Goal: Transaction & Acquisition: Obtain resource

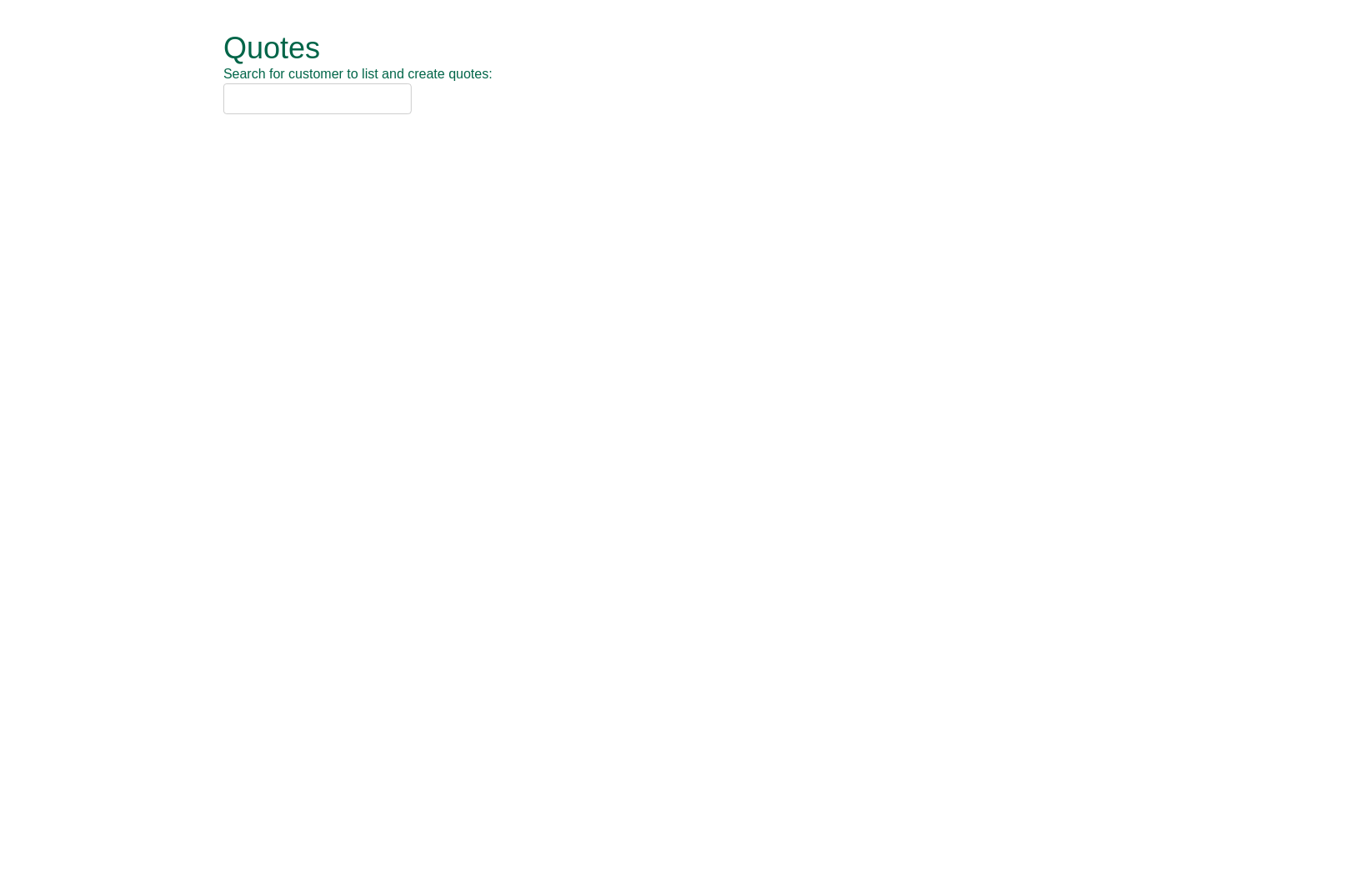
click at [320, 103] on input "text" at bounding box center [318, 99] width 189 height 31
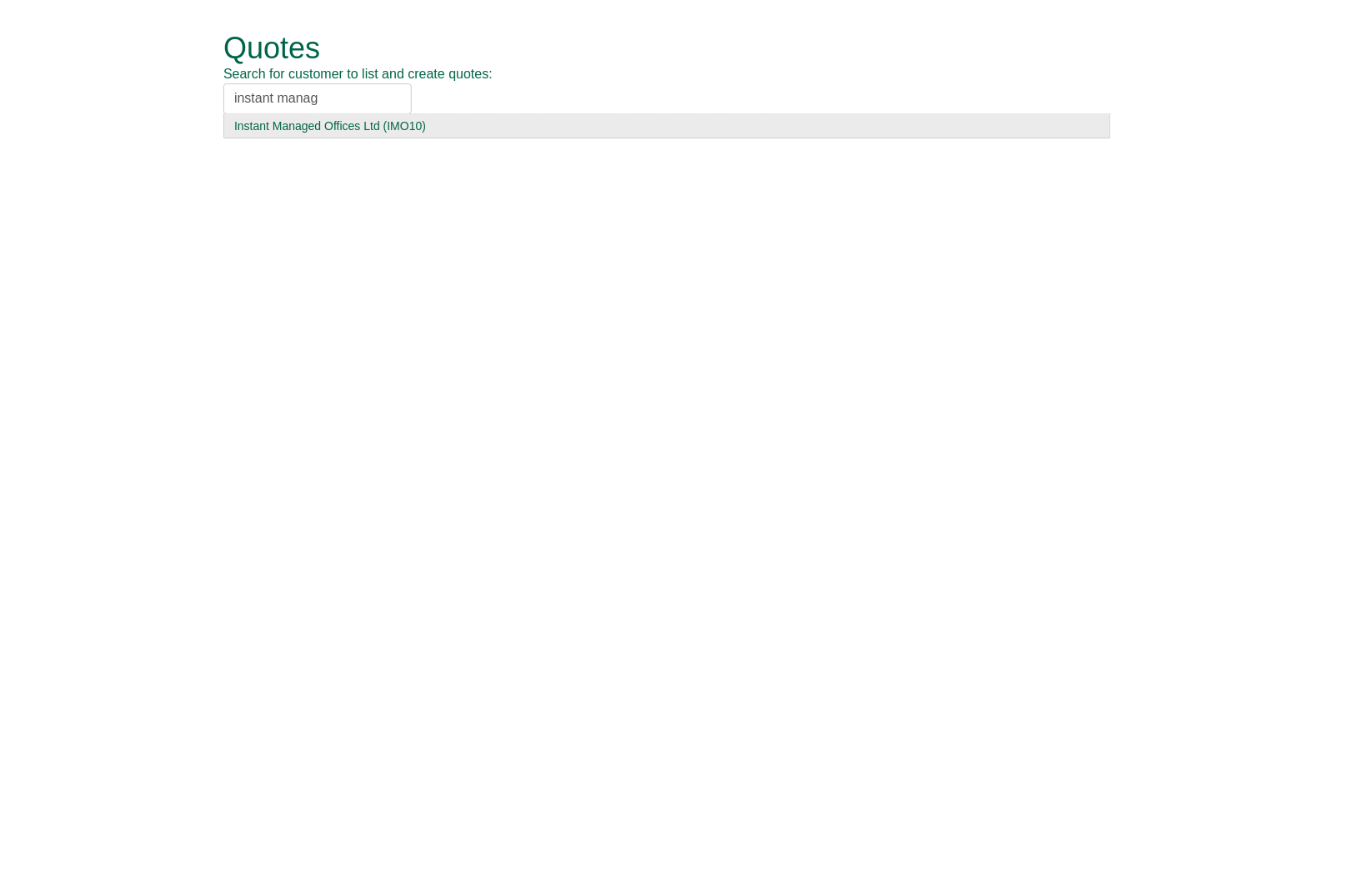
type input "instant manag"
click at [382, 132] on div "Instant Managed Offices Ltd (IMO10)" at bounding box center [668, 126] width 866 height 16
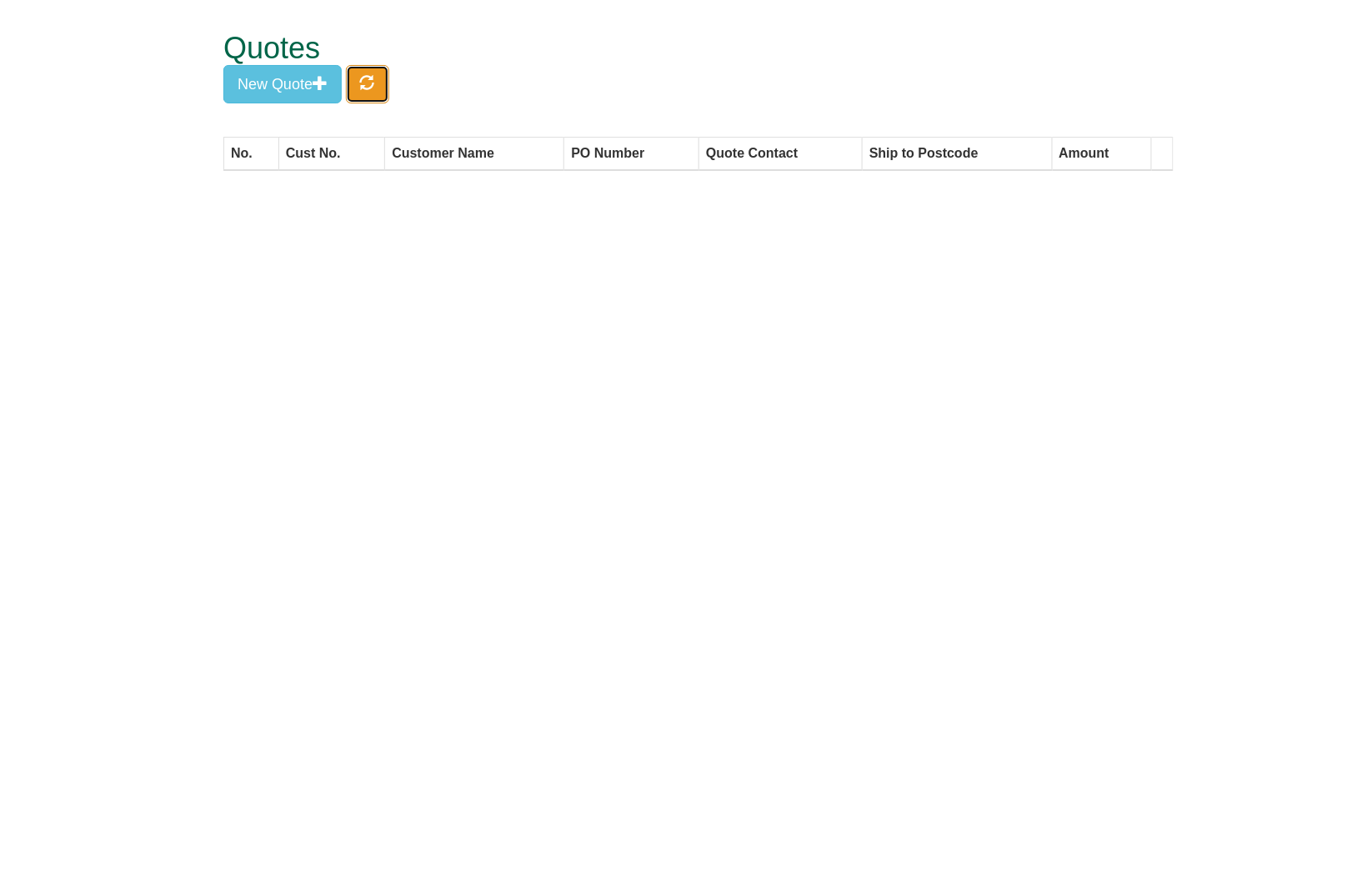
click at [388, 86] on button "button" at bounding box center [367, 84] width 43 height 38
click at [448, 84] on div "Quotes New Quote" at bounding box center [698, 68] width 950 height 137
click at [388, 84] on button "button" at bounding box center [367, 84] width 43 height 38
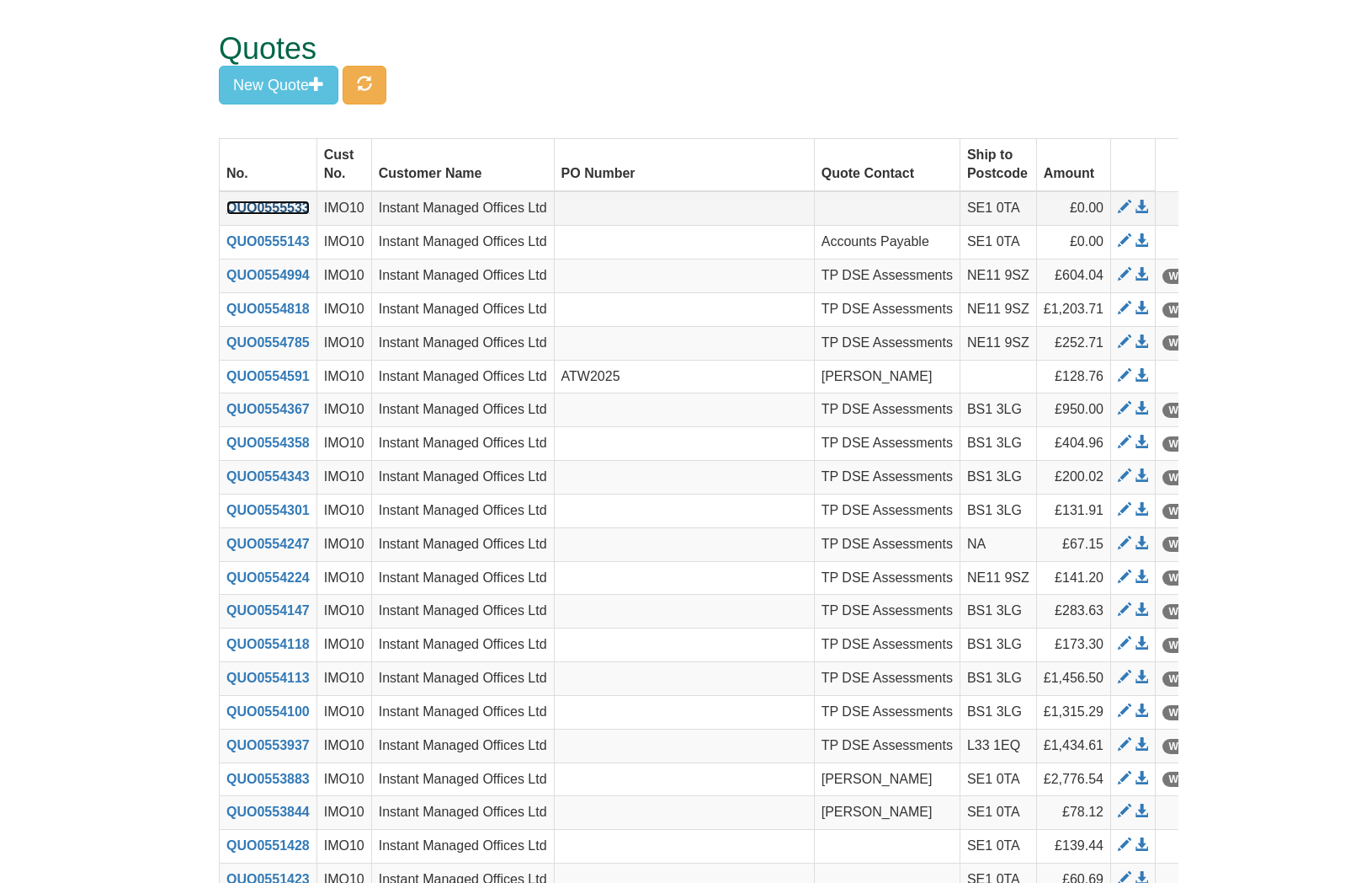
click at [284, 215] on link "QUO0555533" at bounding box center [268, 207] width 83 height 14
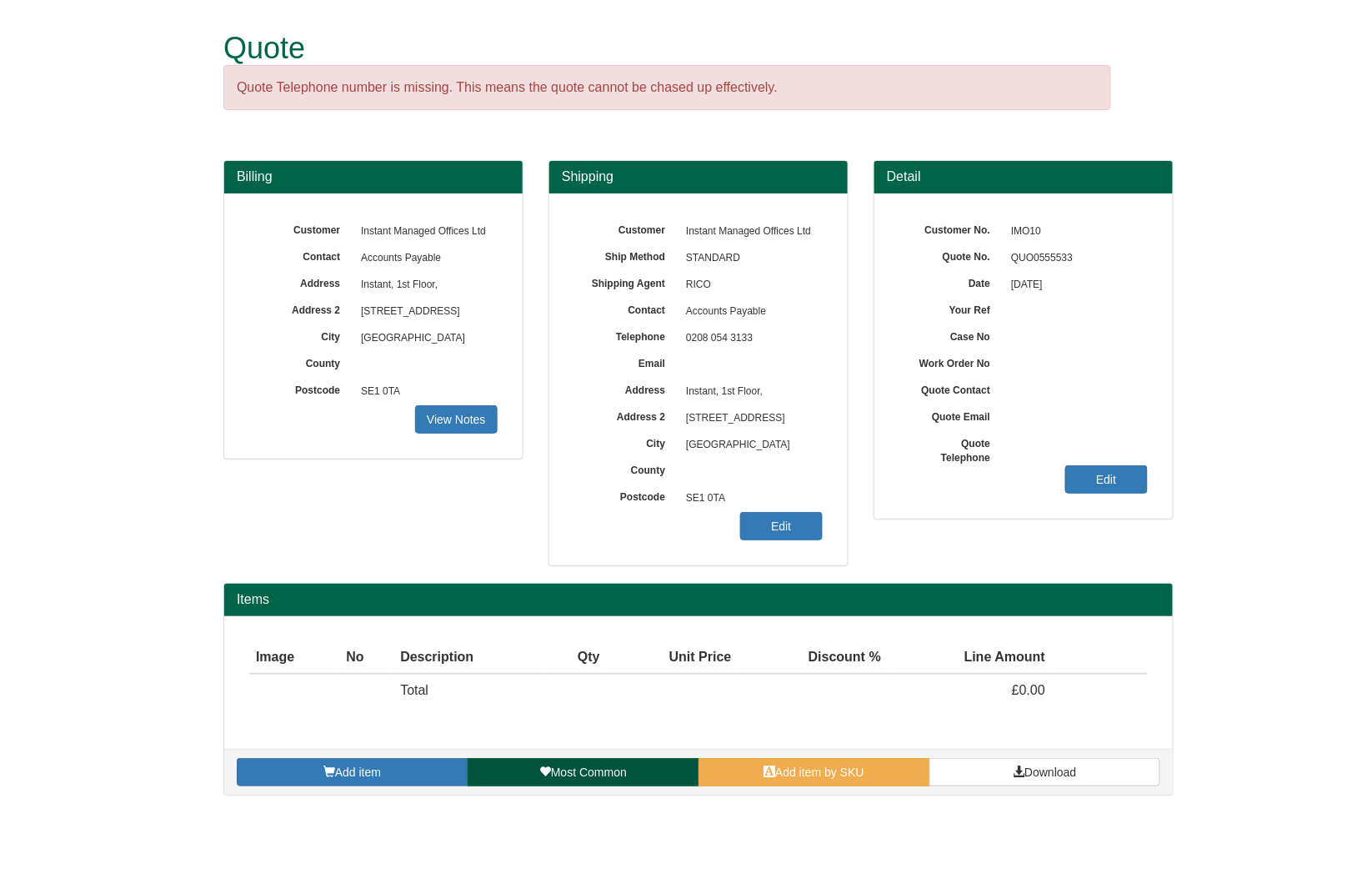
click at [671, 771] on link "Most Common" at bounding box center [583, 771] width 231 height 28
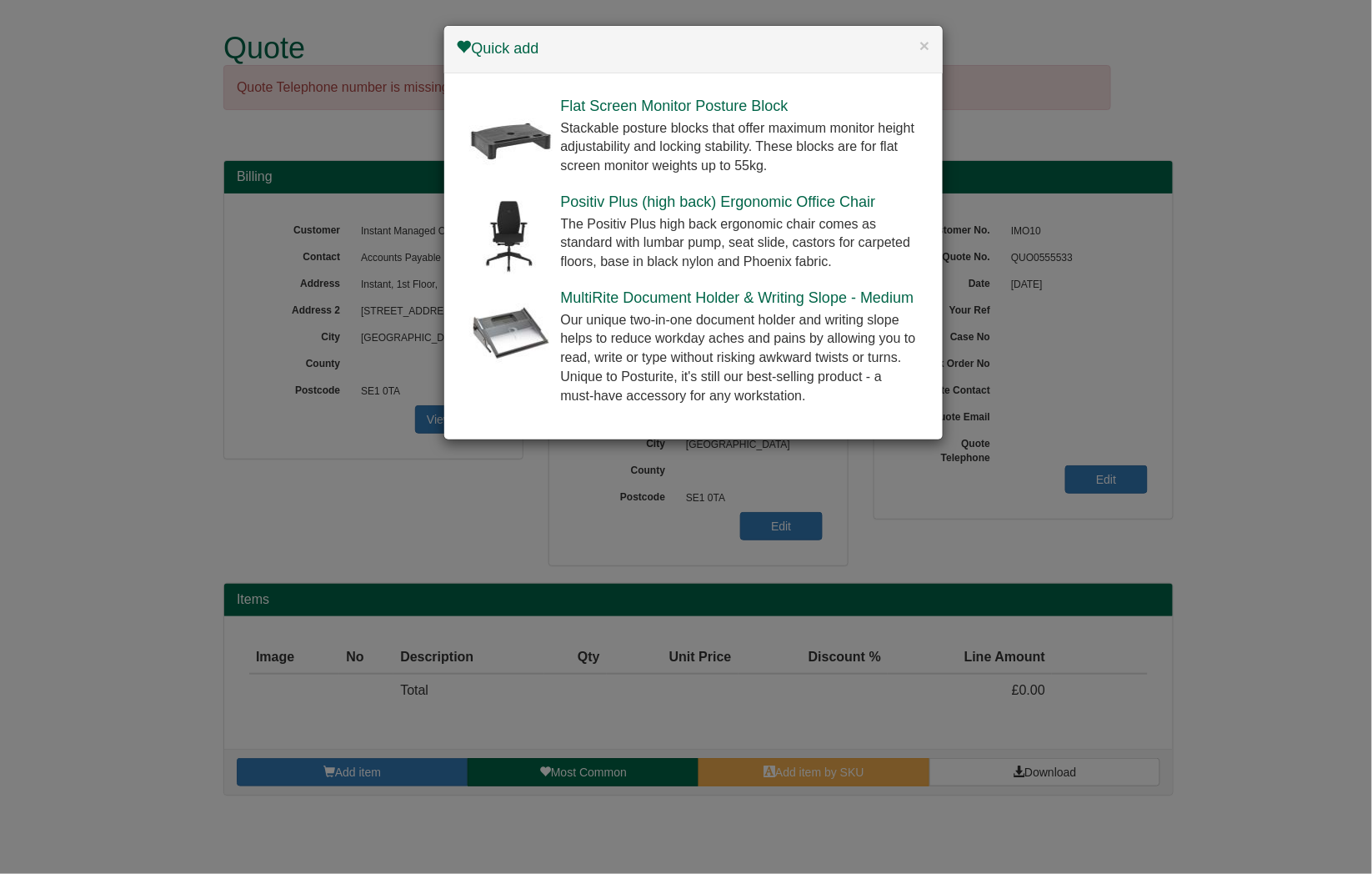
click at [805, 751] on div "× Quick add Flat Screen Monitor Posture Block Stackable posture blocks that off…" at bounding box center [686, 437] width 1372 height 874
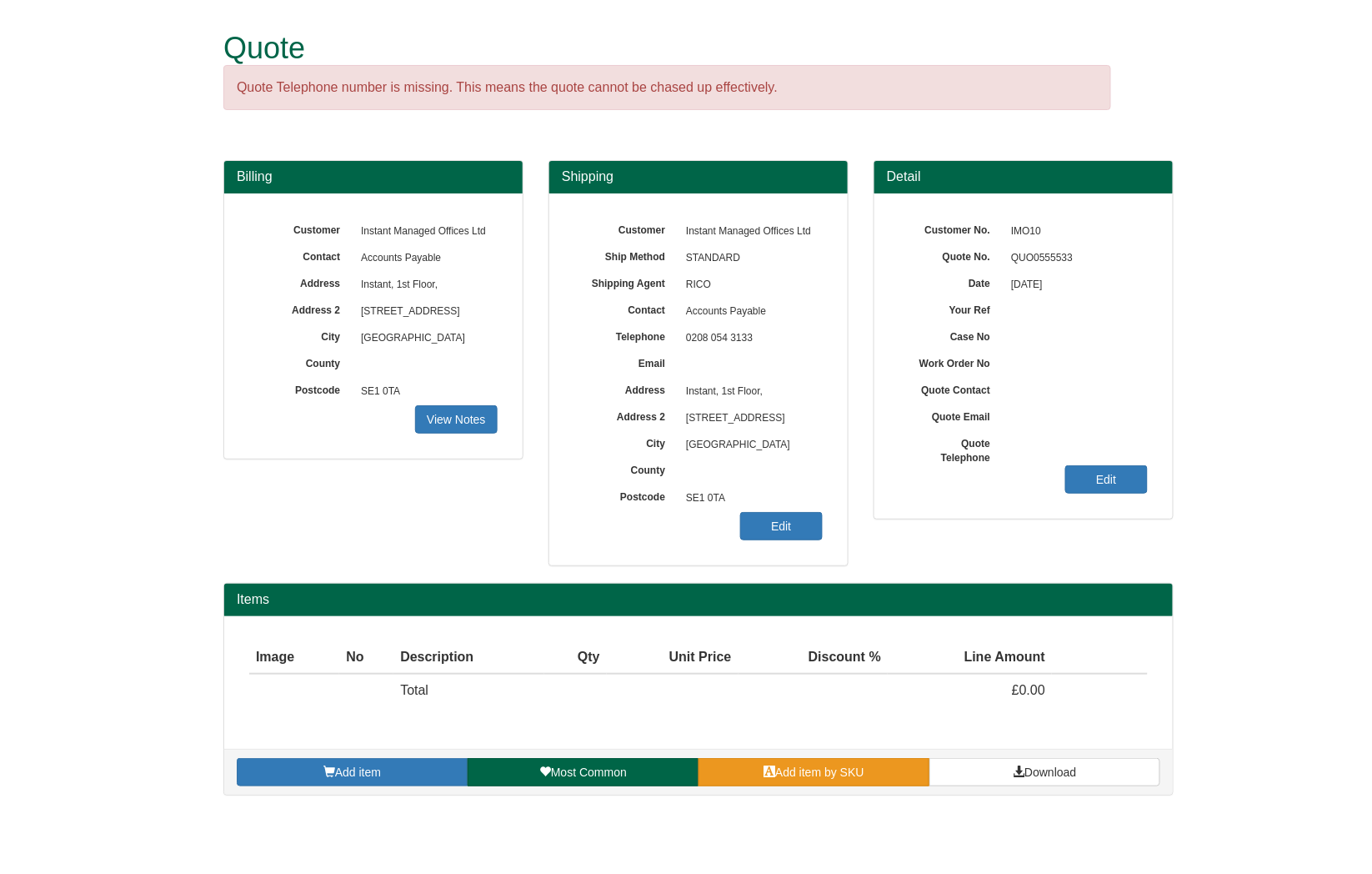
click at [815, 775] on span "Add item by SKU" at bounding box center [819, 771] width 89 height 14
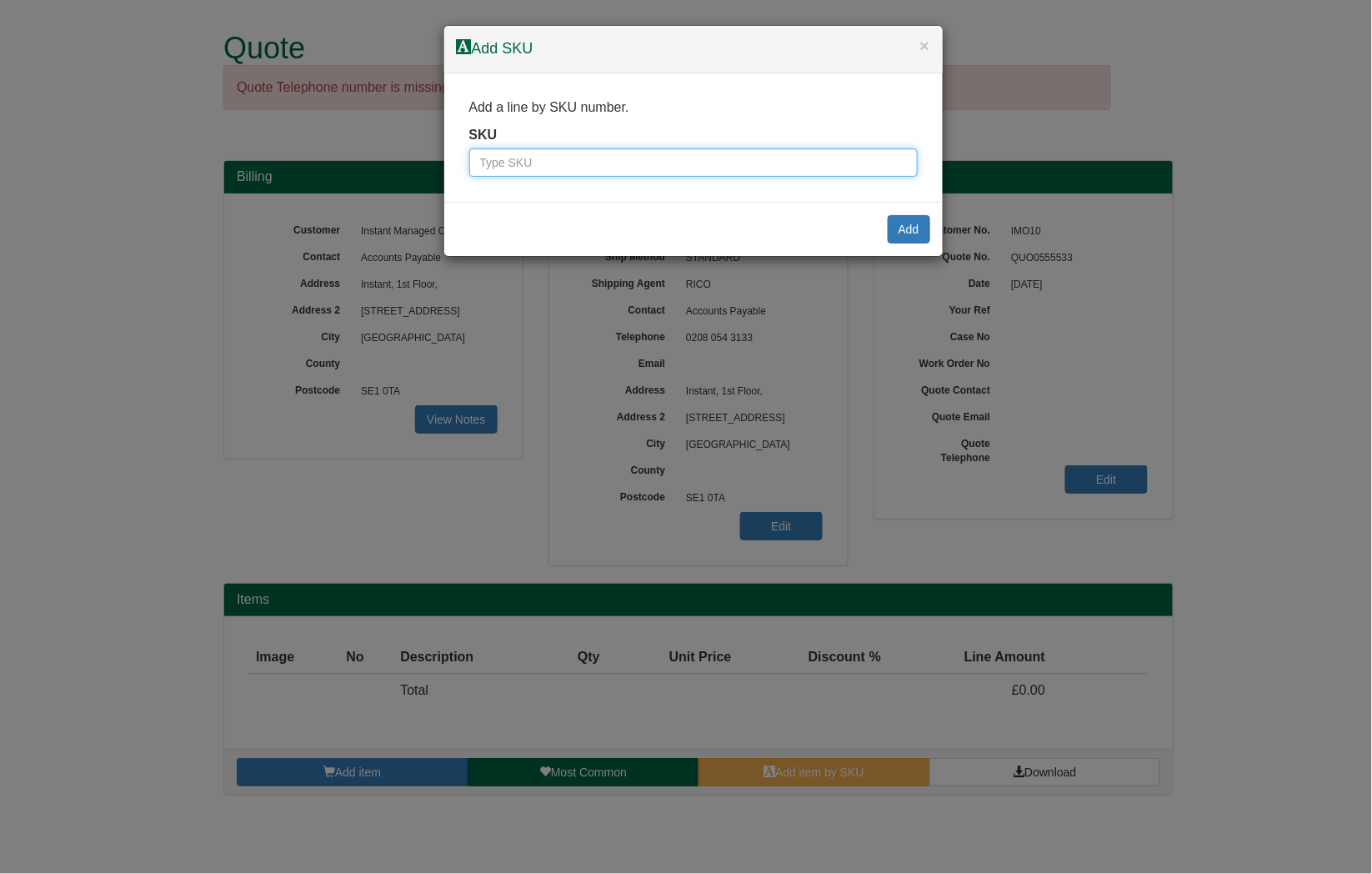
click at [656, 161] on input "text" at bounding box center [693, 162] width 449 height 28
paste input "QUO0555533"
paste input "100142284"
type input "100142284"
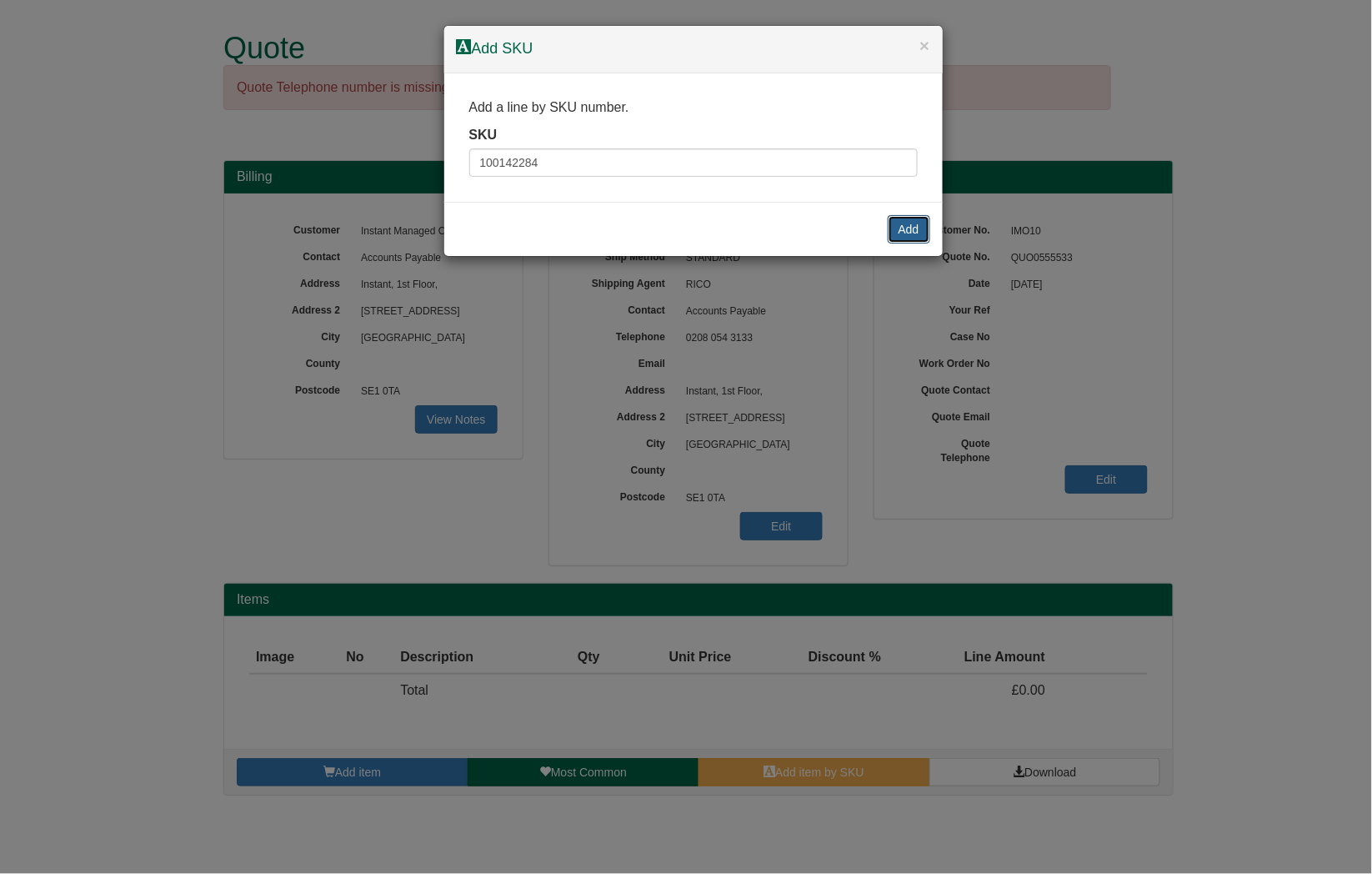
click at [902, 228] on button "Add" at bounding box center [909, 229] width 42 height 28
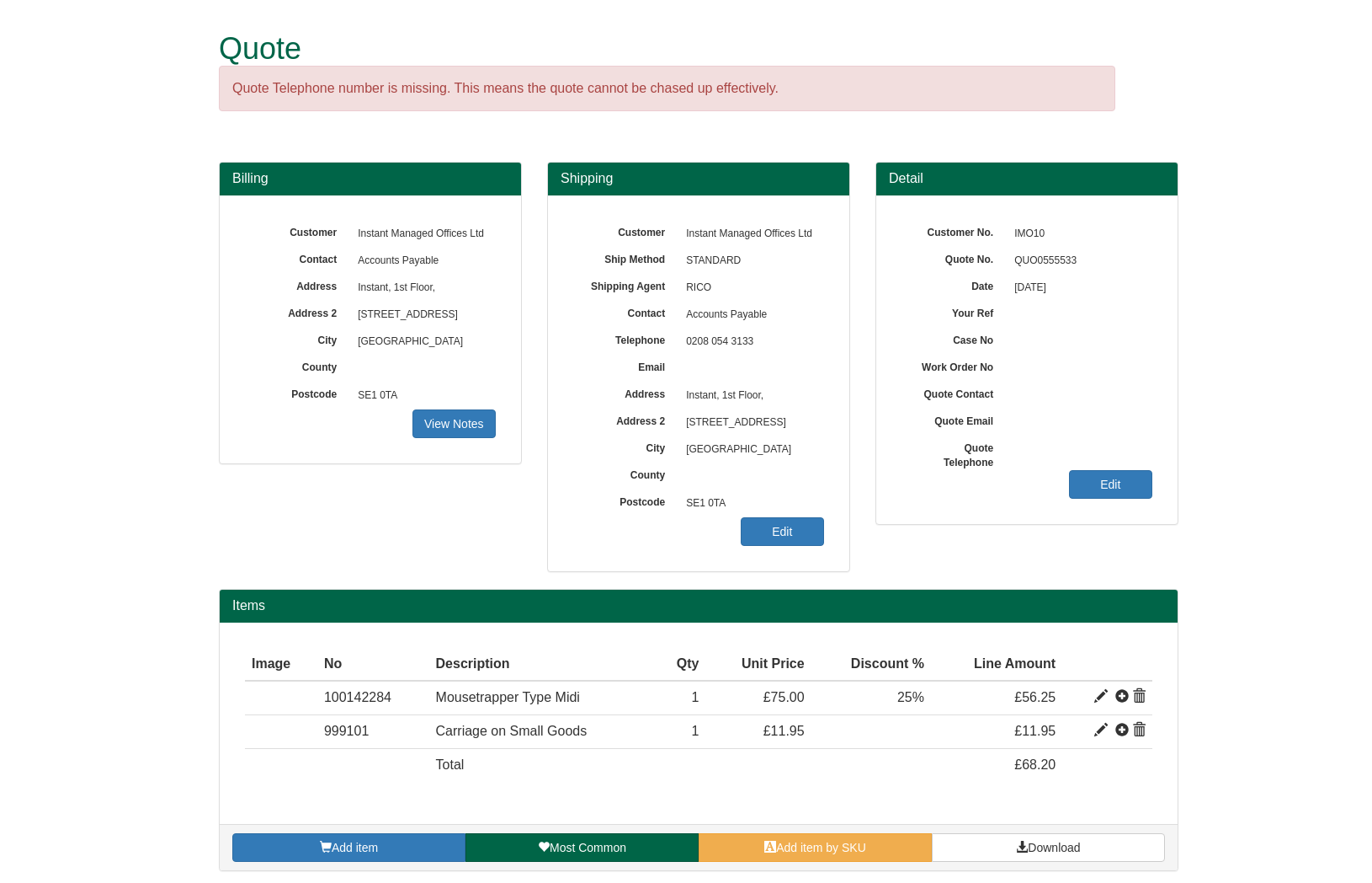
click at [487, 563] on div "Billing Customer Instant Managed Offices Ltd Contact Accounts Payable Address I…" at bounding box center [698, 375] width 985 height 427
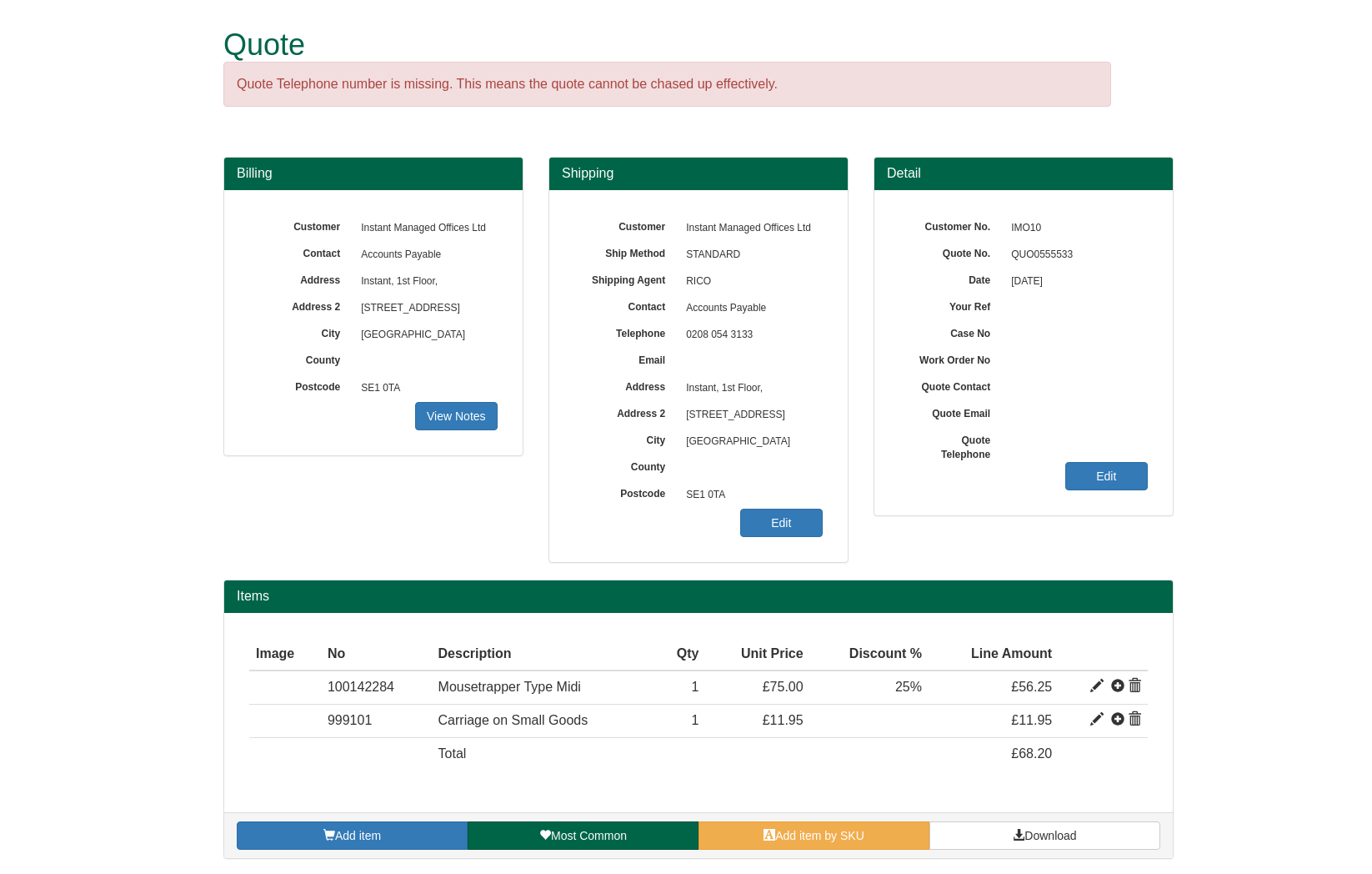
scroll to position [5, 0]
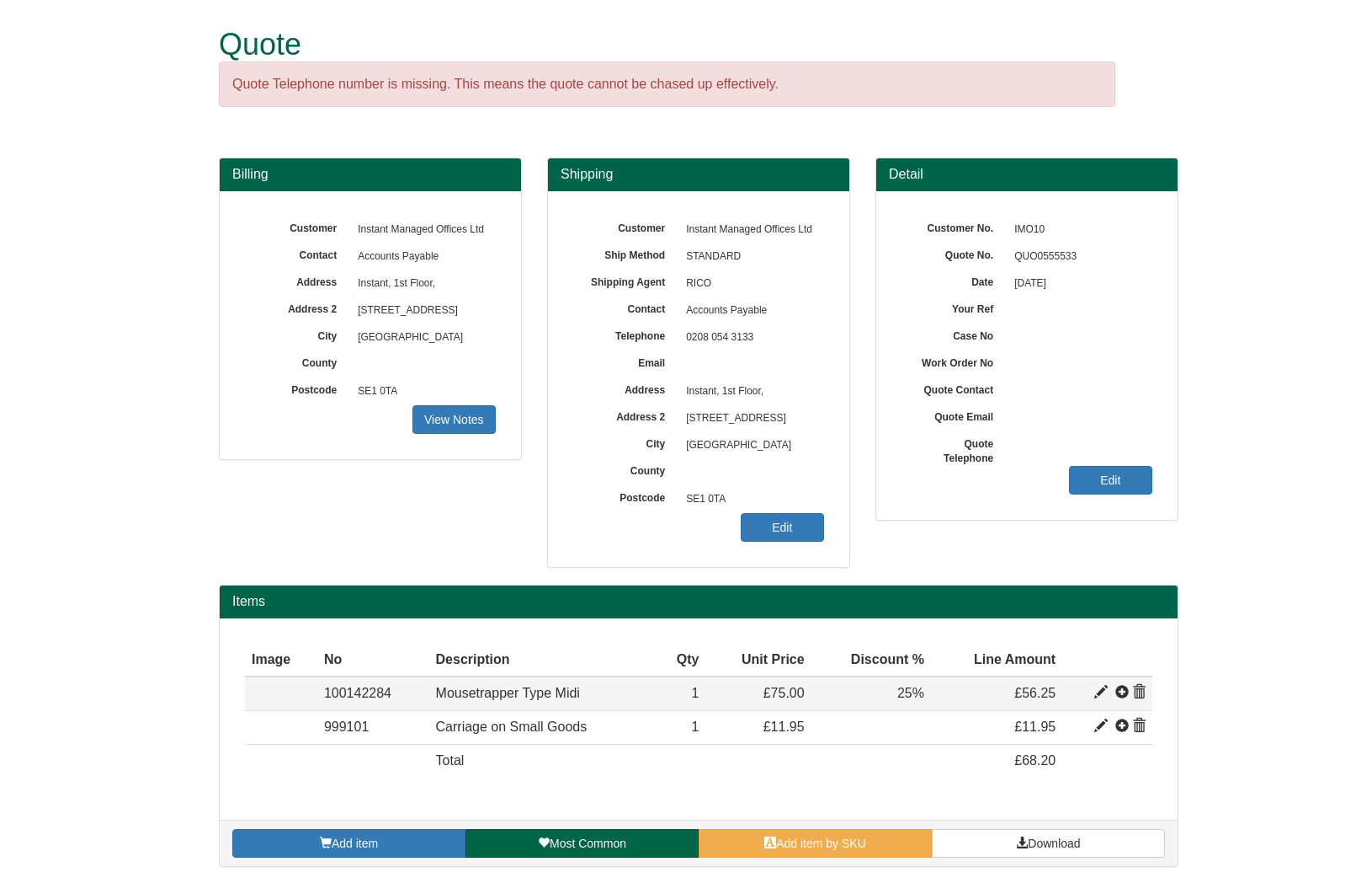
click at [567, 695] on span "Mousetrapper Type Midi" at bounding box center [508, 692] width 144 height 14
copy span "Midi"
click at [1121, 489] on link "Edit" at bounding box center [1111, 479] width 83 height 29
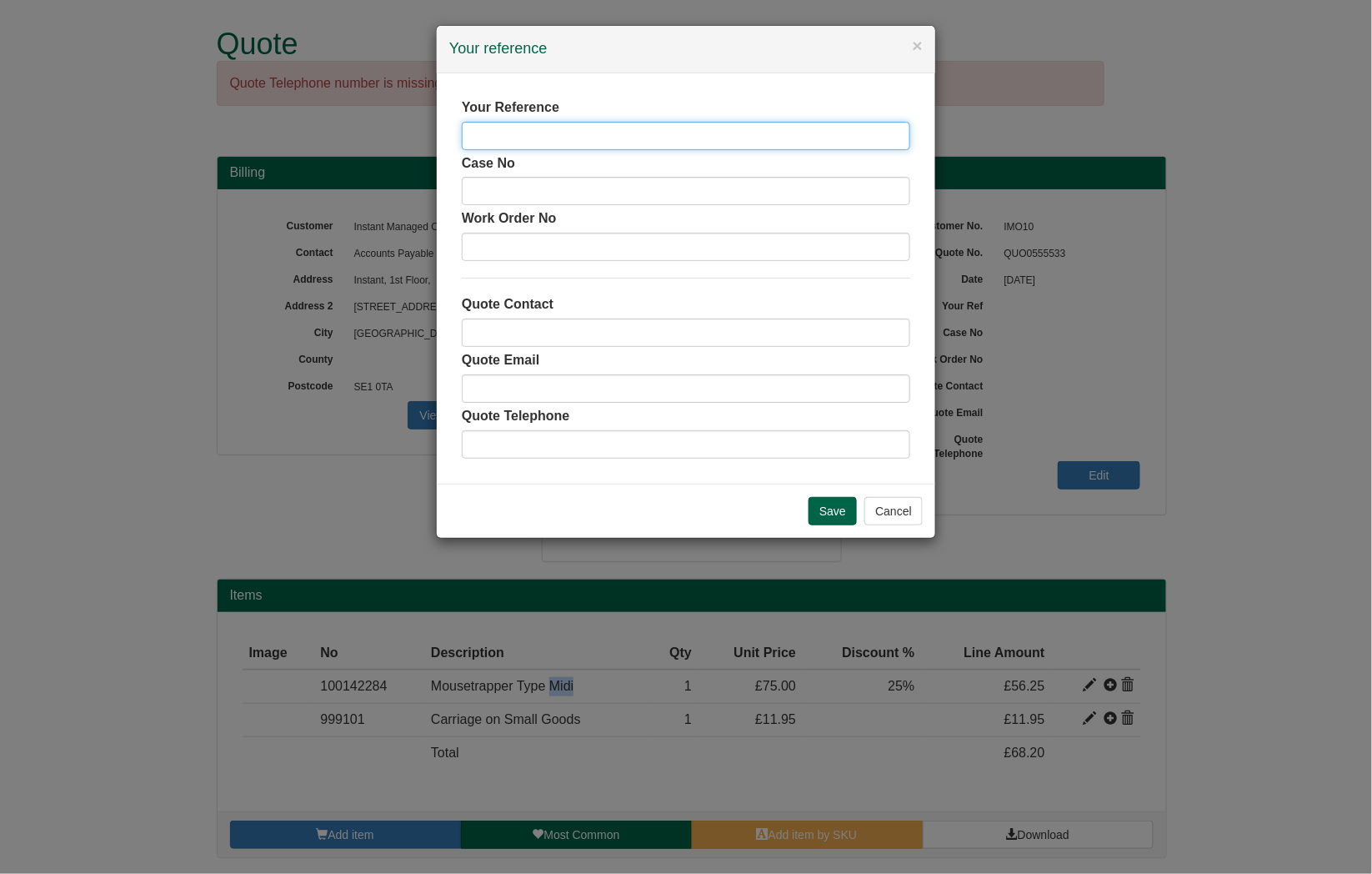
click at [648, 135] on input "text" at bounding box center [686, 136] width 449 height 28
paste input "[PERSON_NAME]"
type input "[PERSON_NAME]"
click at [846, 521] on input "Save" at bounding box center [833, 510] width 49 height 28
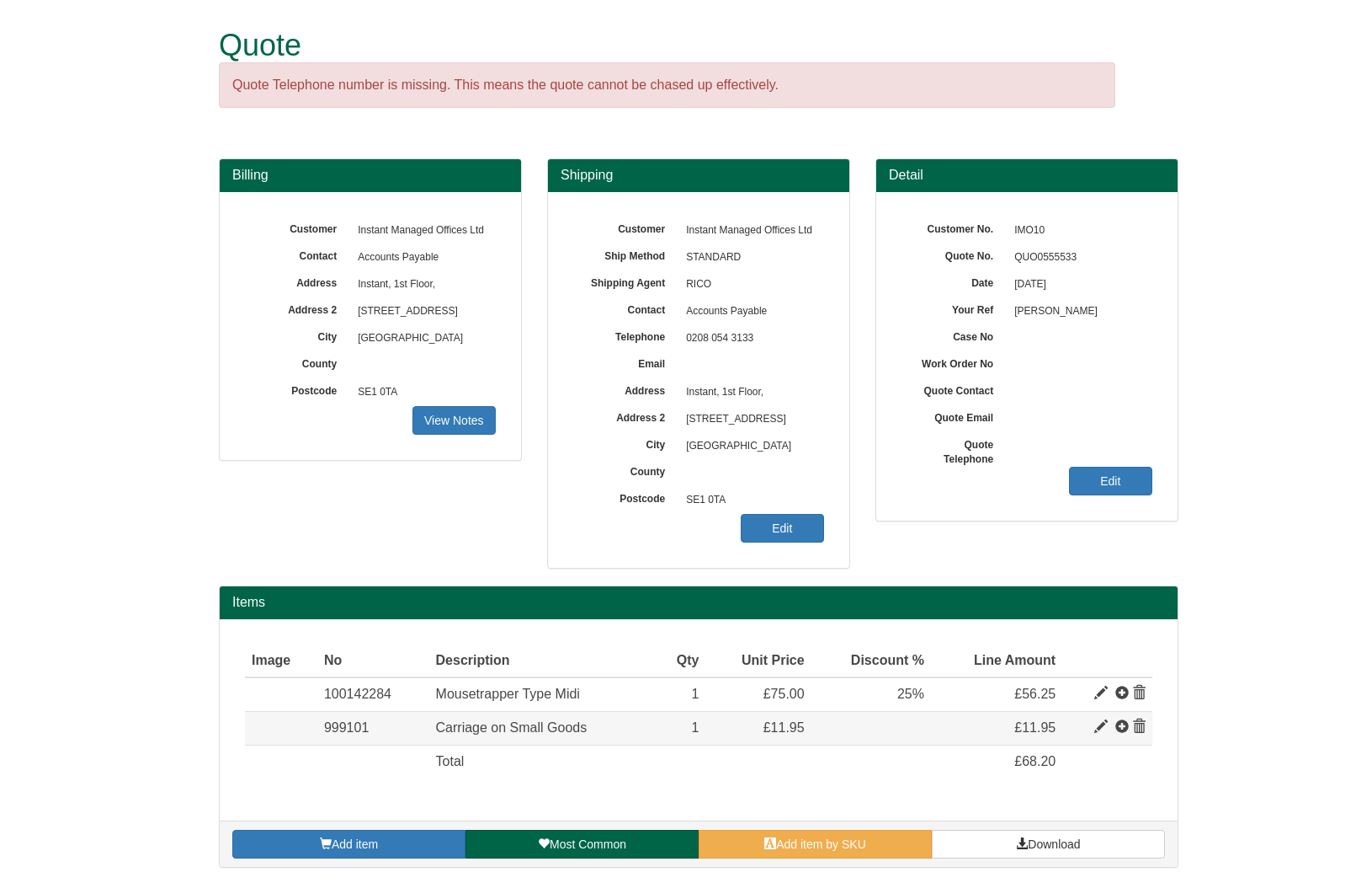
scroll to position [5, 0]
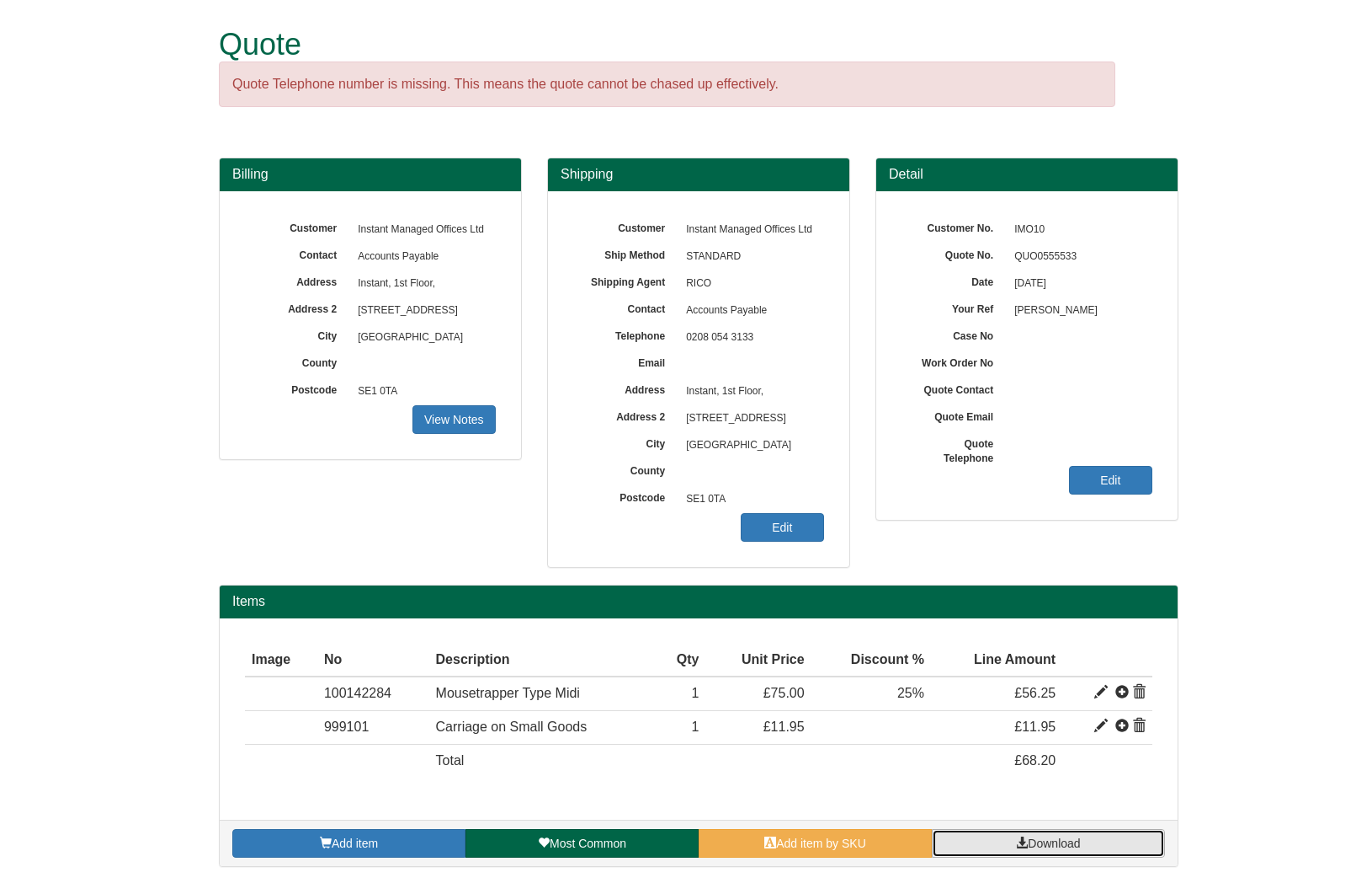
click at [1074, 839] on span "Download" at bounding box center [1054, 843] width 52 height 14
